Goal: Information Seeking & Learning: Learn about a topic

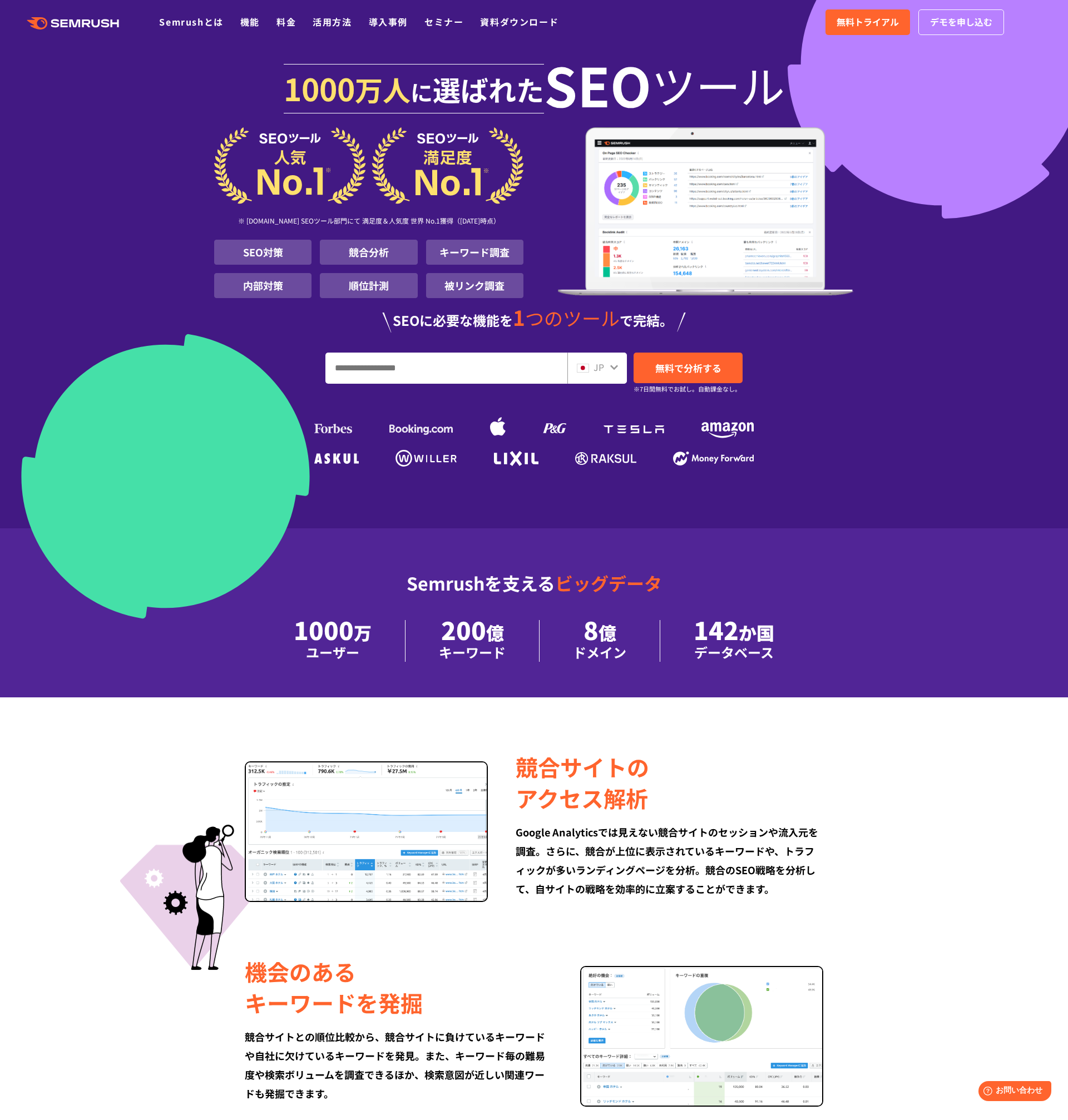
click at [290, 32] on div ".cls {fill: #FF642D;} .cls {fill: #FF642D;} Semrushとは 機能 料金 活用方法 導入事例 セミナー 資料ダウ…" at bounding box center [534, 22] width 1068 height 34
click at [289, 28] on li "料金" at bounding box center [286, 22] width 19 height 14
click at [289, 27] on link "料金" at bounding box center [286, 21] width 19 height 13
